Goal: Task Accomplishment & Management: Manage account settings

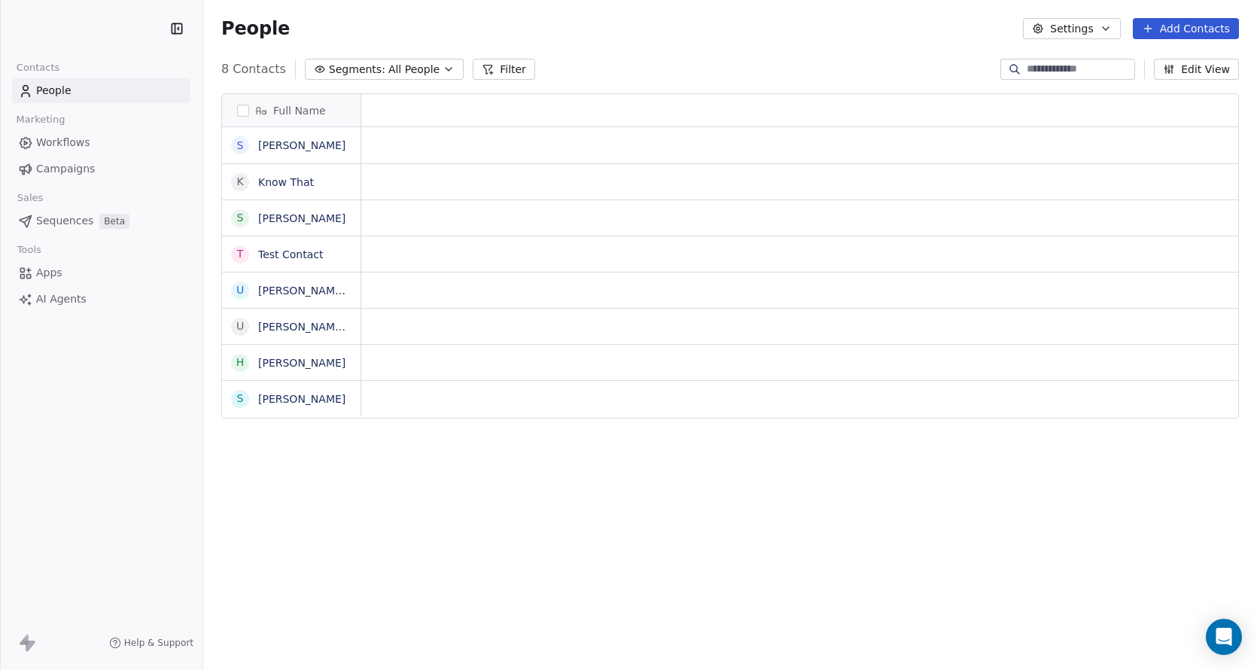
scroll to position [589, 1054]
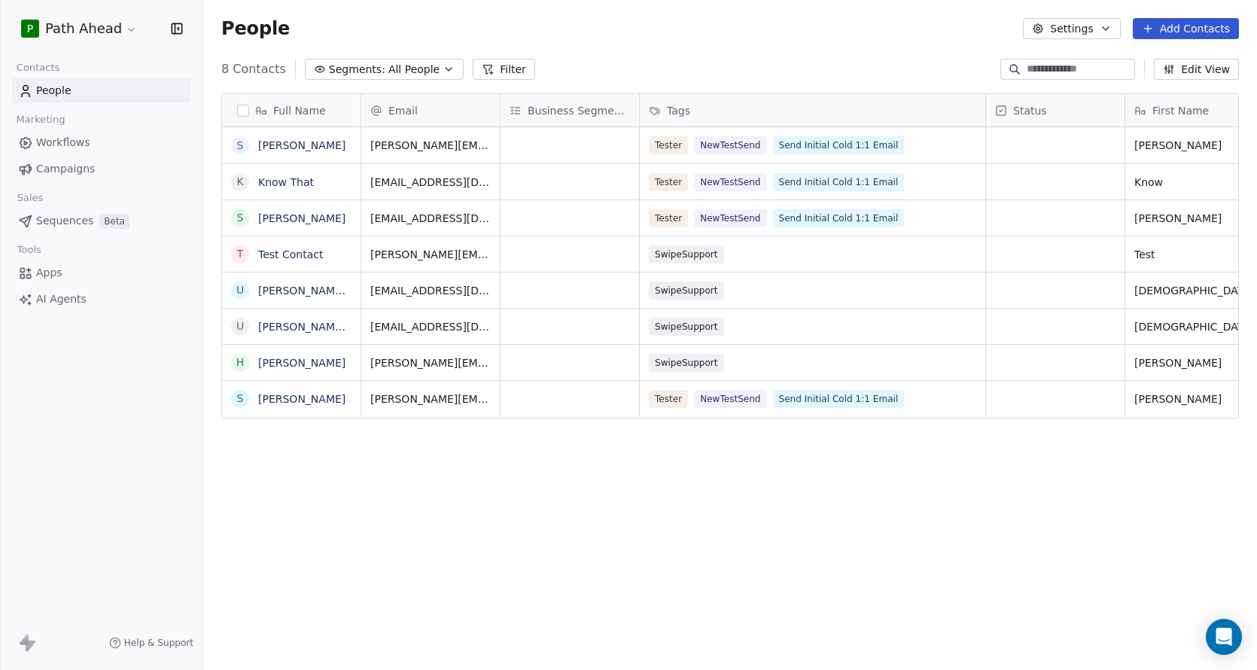
click at [119, 29] on html "P Path Ahead Contacts People Marketing Workflows Campaigns Sales Sequences Beta…" at bounding box center [628, 335] width 1257 height 670
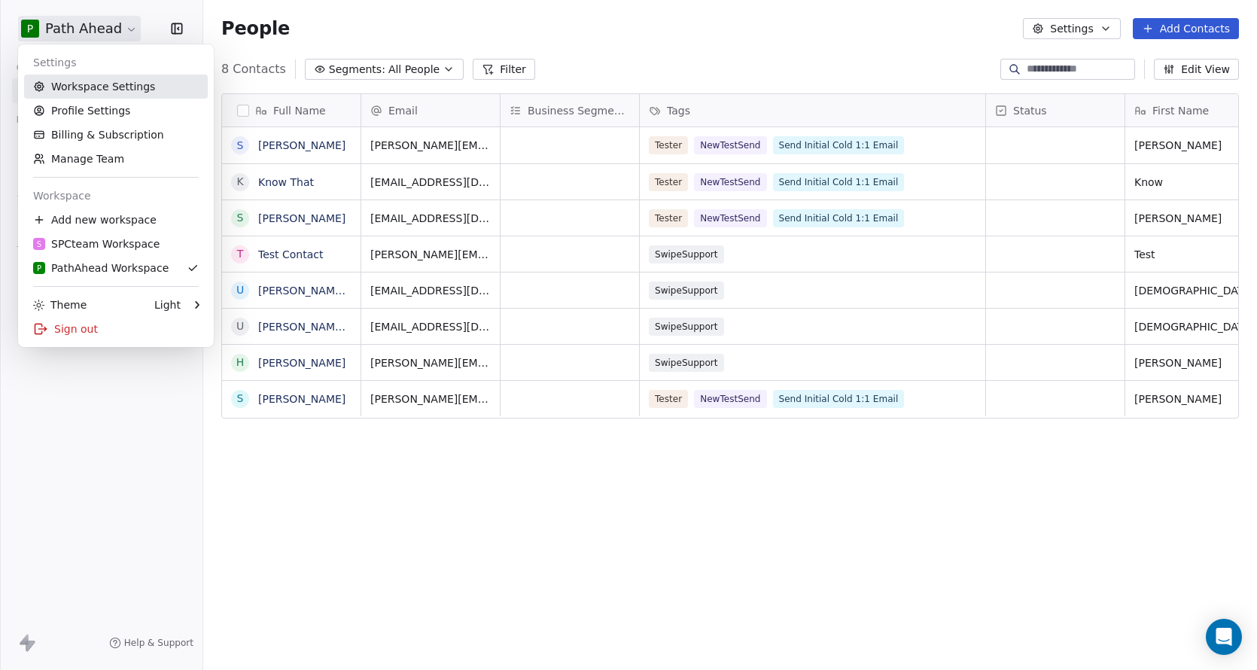
click at [96, 85] on link "Workspace Settings" at bounding box center [116, 87] width 184 height 24
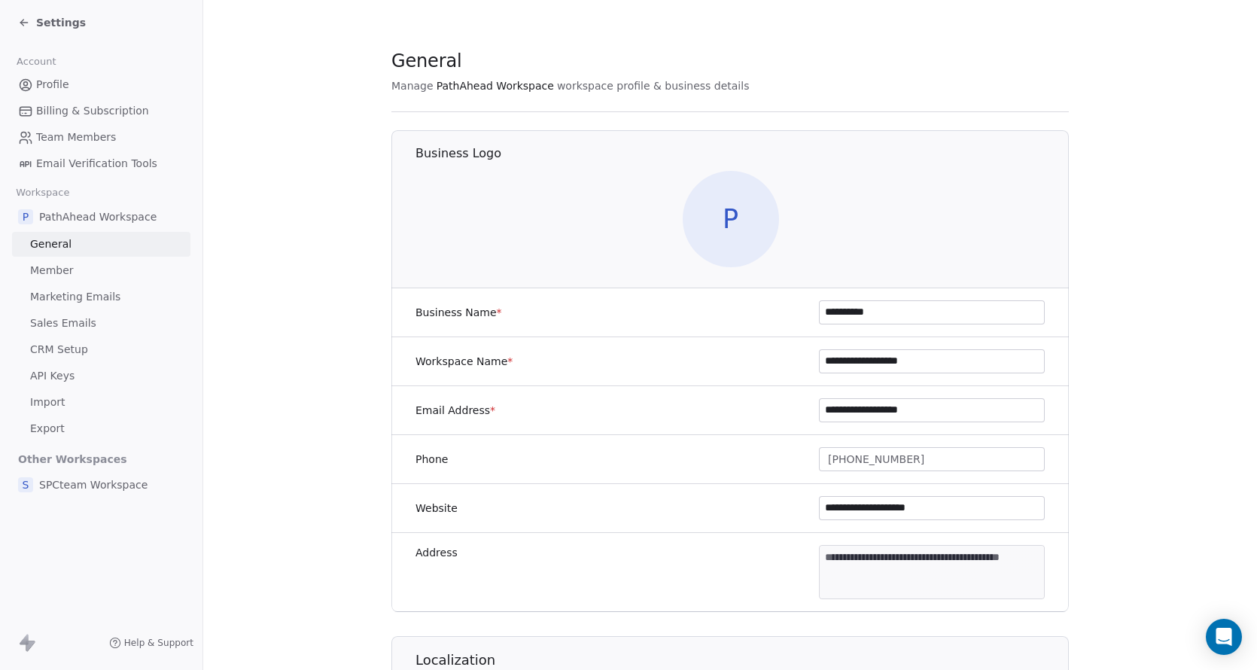
click at [90, 163] on span "Email Verification Tools" at bounding box center [96, 164] width 121 height 16
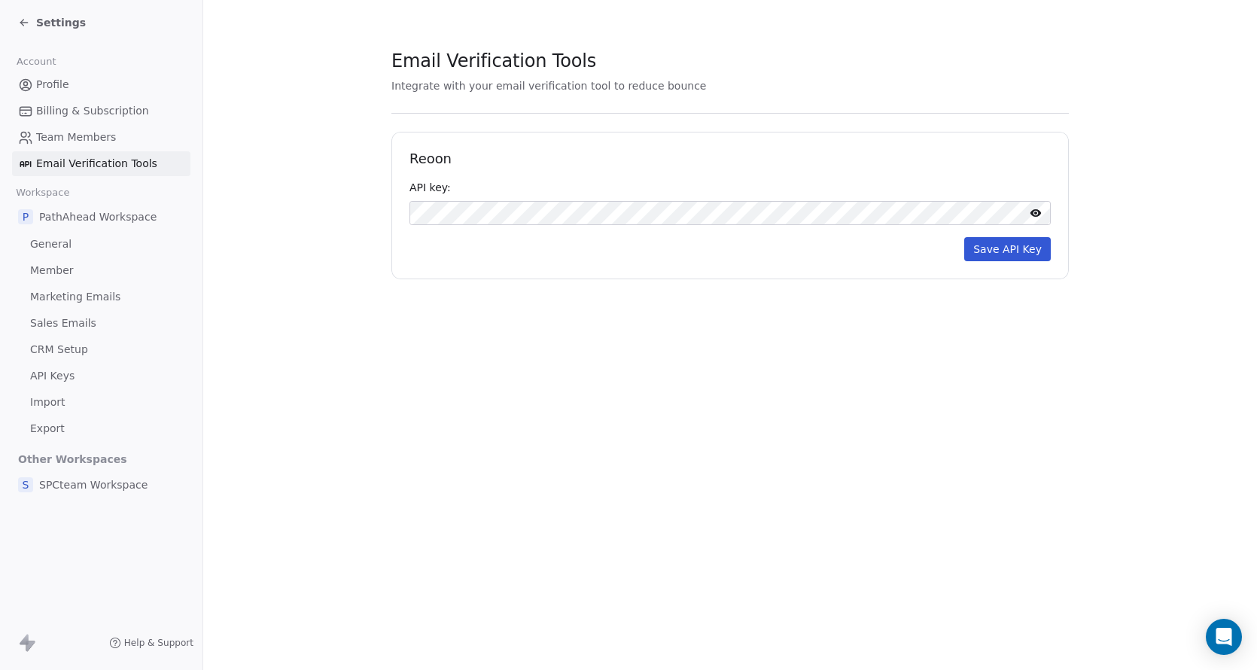
click at [1020, 249] on button "Save API Key" at bounding box center [1007, 249] width 87 height 24
click at [0, 669] on nordpass-portal at bounding box center [0, 670] width 0 height 0
click at [75, 138] on span "Team Members" at bounding box center [76, 137] width 80 height 16
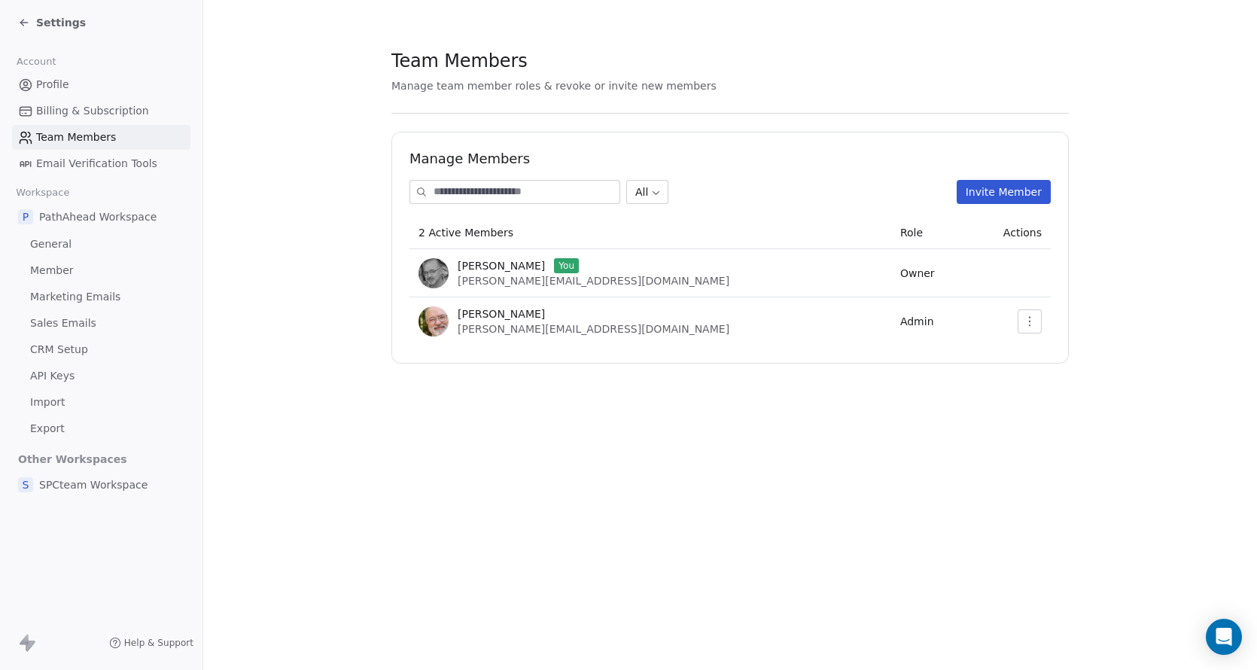
click at [72, 110] on span "Billing & Subscription" at bounding box center [92, 111] width 113 height 16
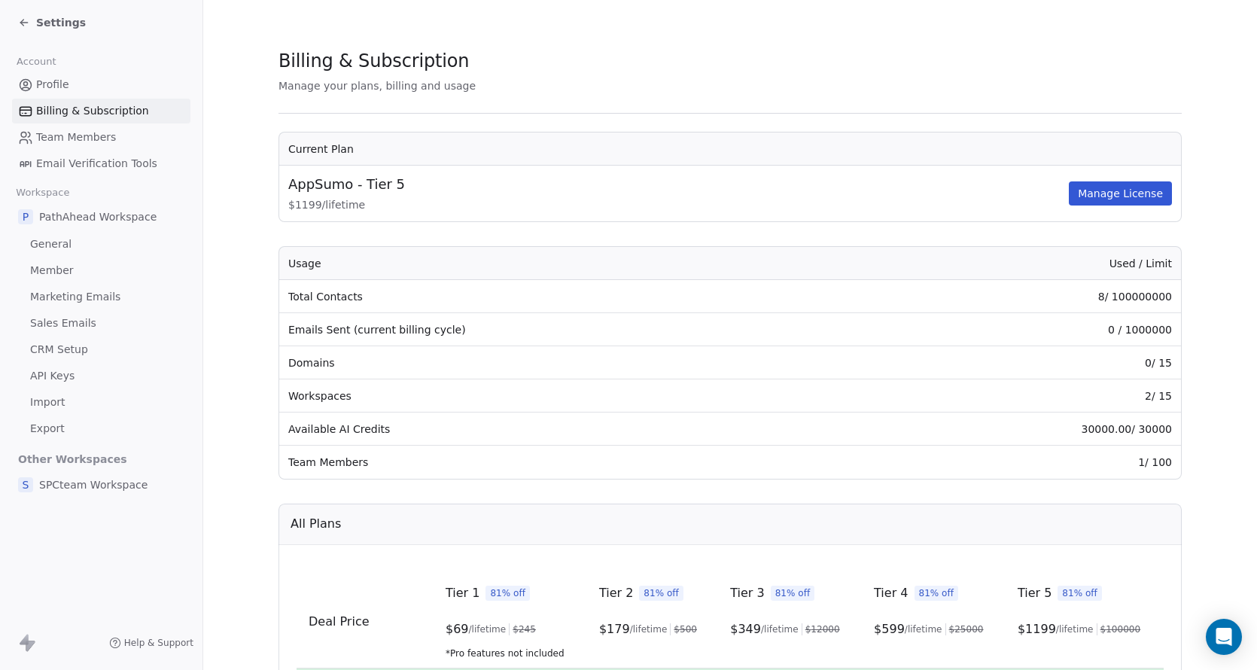
click at [56, 87] on span "Profile" at bounding box center [52, 85] width 33 height 16
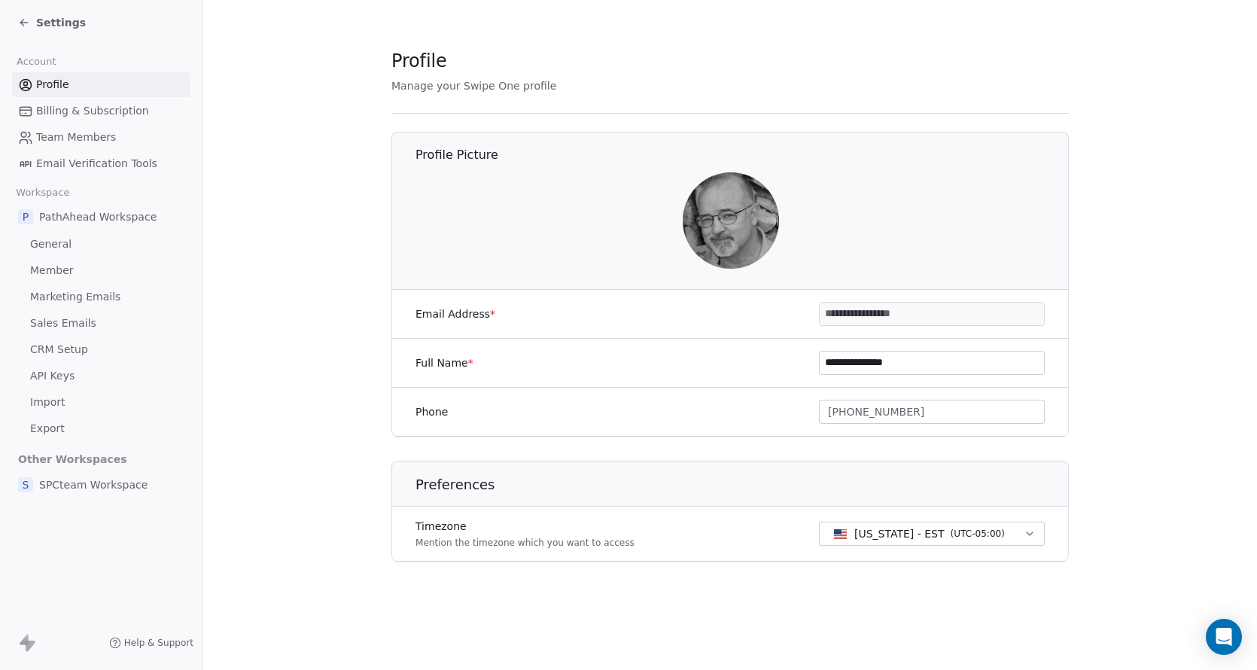
click at [78, 164] on span "Email Verification Tools" at bounding box center [96, 164] width 121 height 16
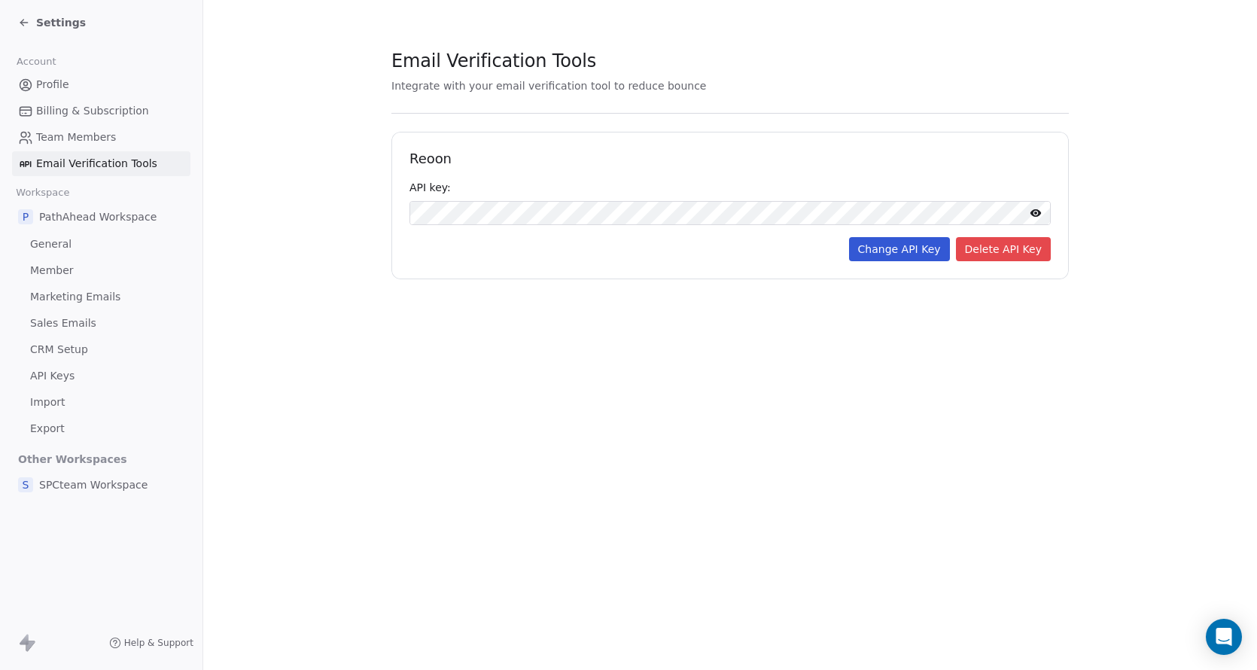
click at [53, 83] on span "Profile" at bounding box center [52, 85] width 33 height 16
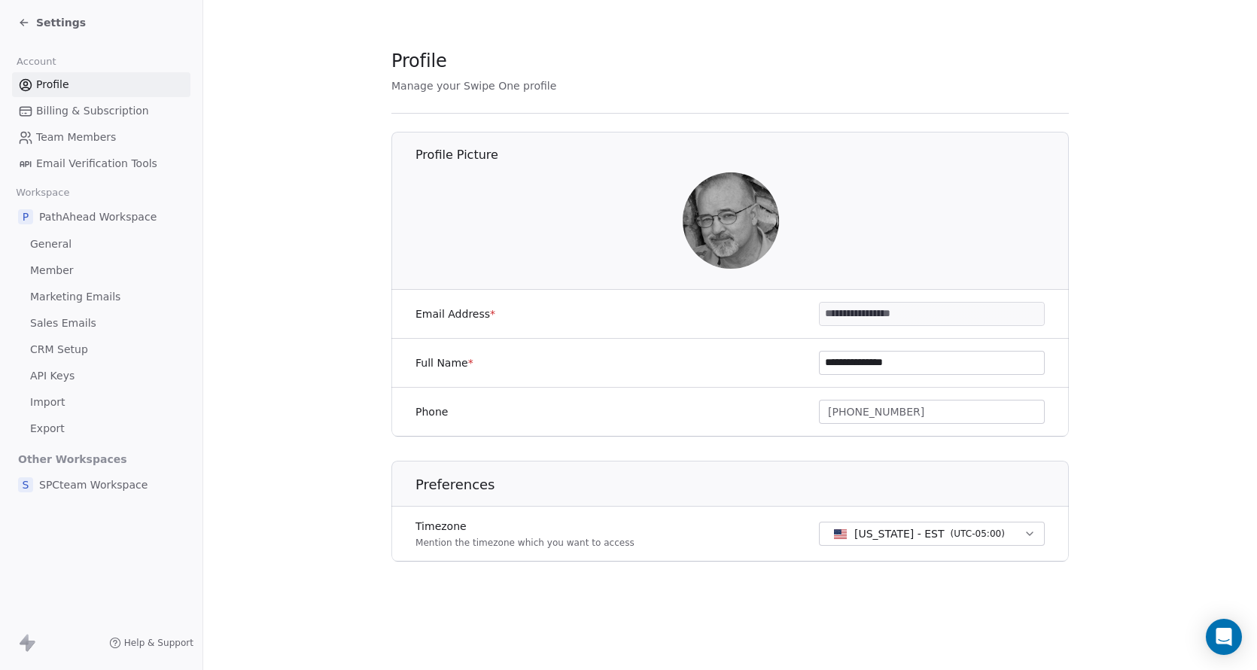
click at [61, 375] on span "API Keys" at bounding box center [52, 376] width 44 height 16
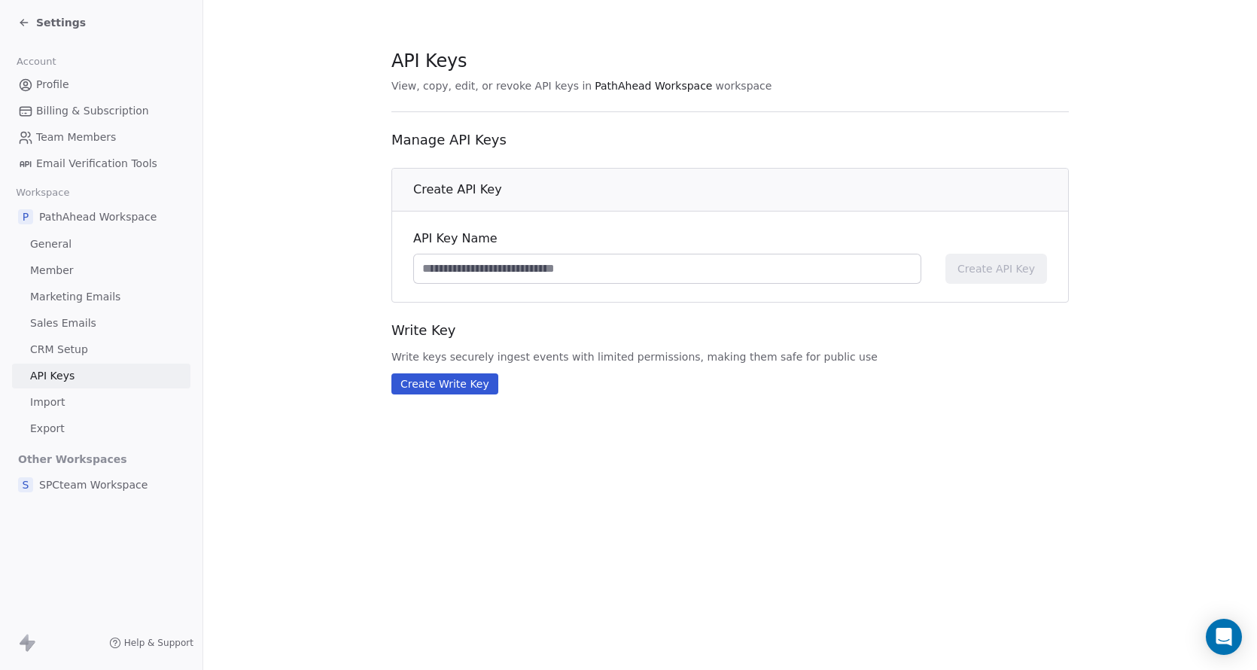
click at [47, 21] on span "Settings" at bounding box center [61, 22] width 50 height 15
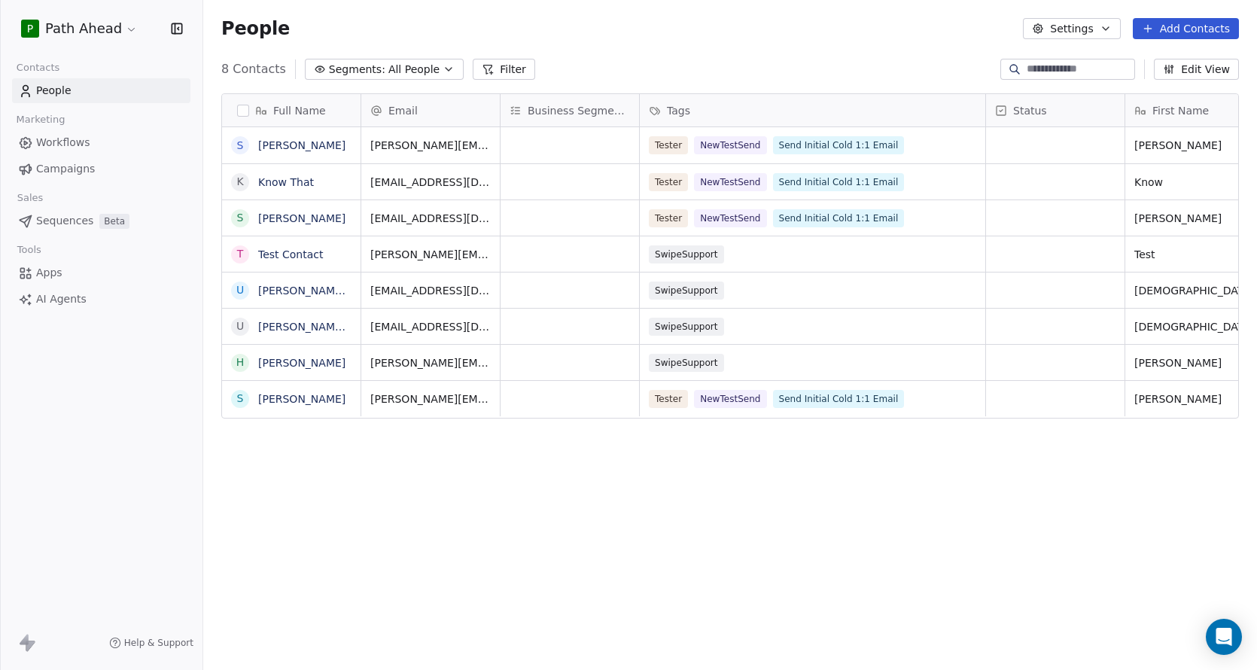
scroll to position [589, 1054]
